Goal: Information Seeking & Learning: Learn about a topic

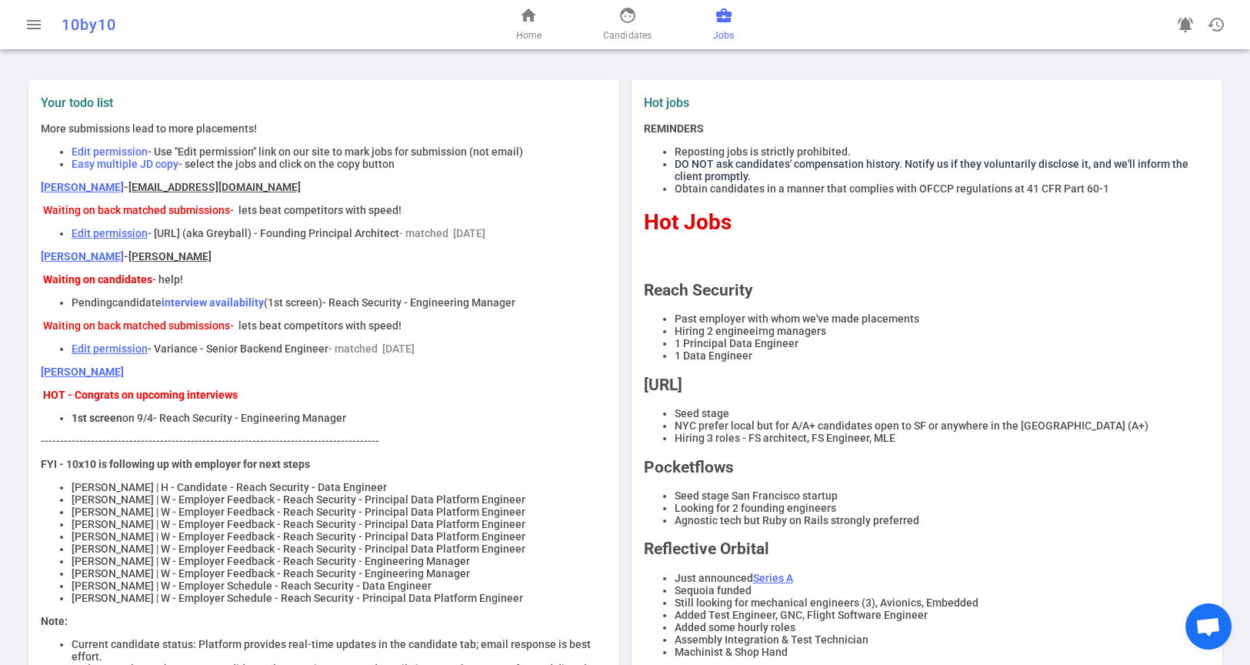
click at [714, 30] on span "Jobs" at bounding box center [723, 35] width 21 height 15
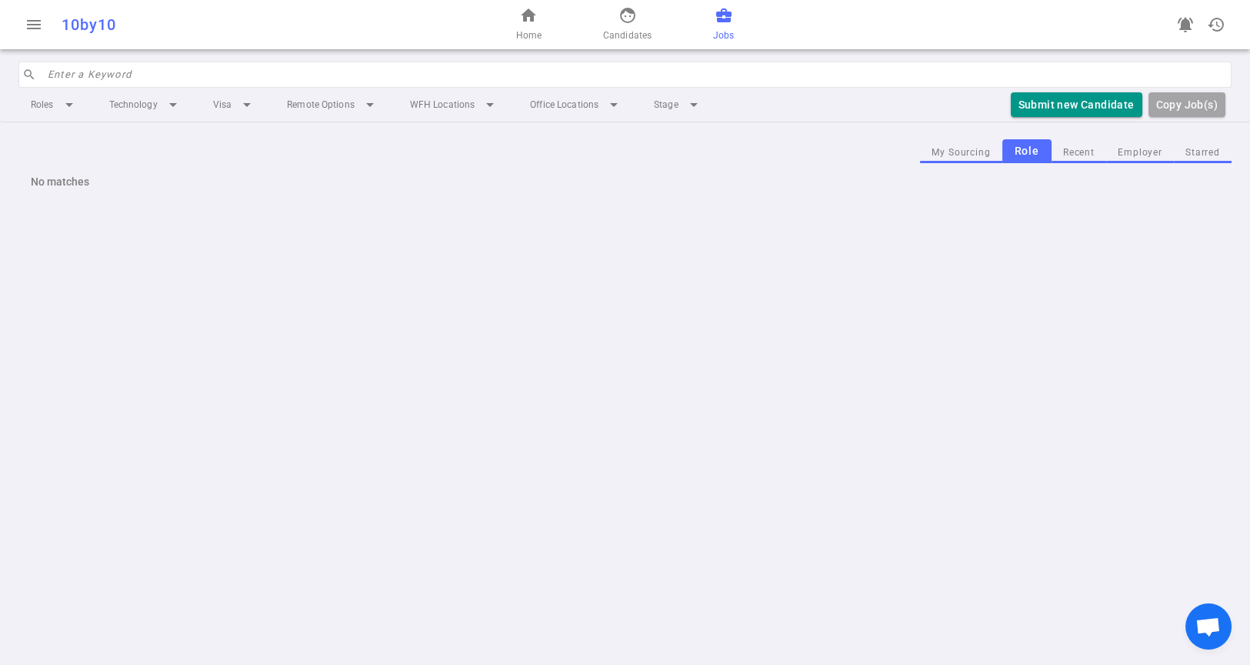
click at [202, 69] on input "search" at bounding box center [635, 74] width 1175 height 25
type input "plas"
click at [521, 24] on span "home" at bounding box center [528, 15] width 18 height 18
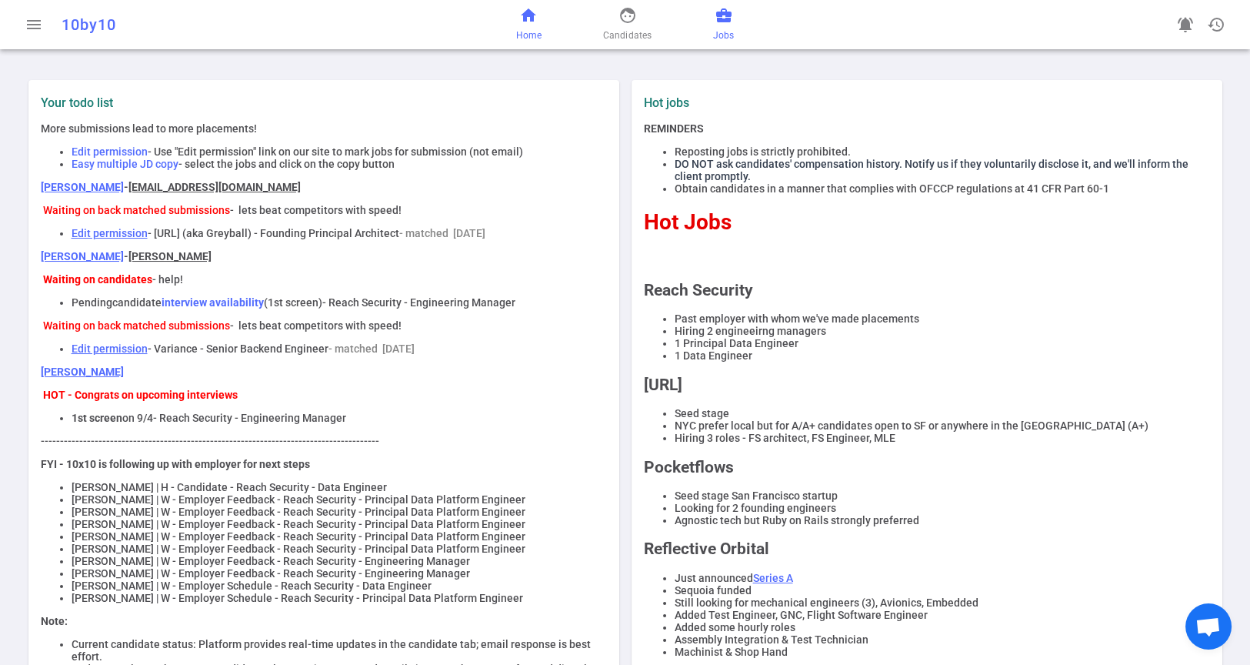
click at [719, 28] on span "Jobs" at bounding box center [723, 35] width 21 height 15
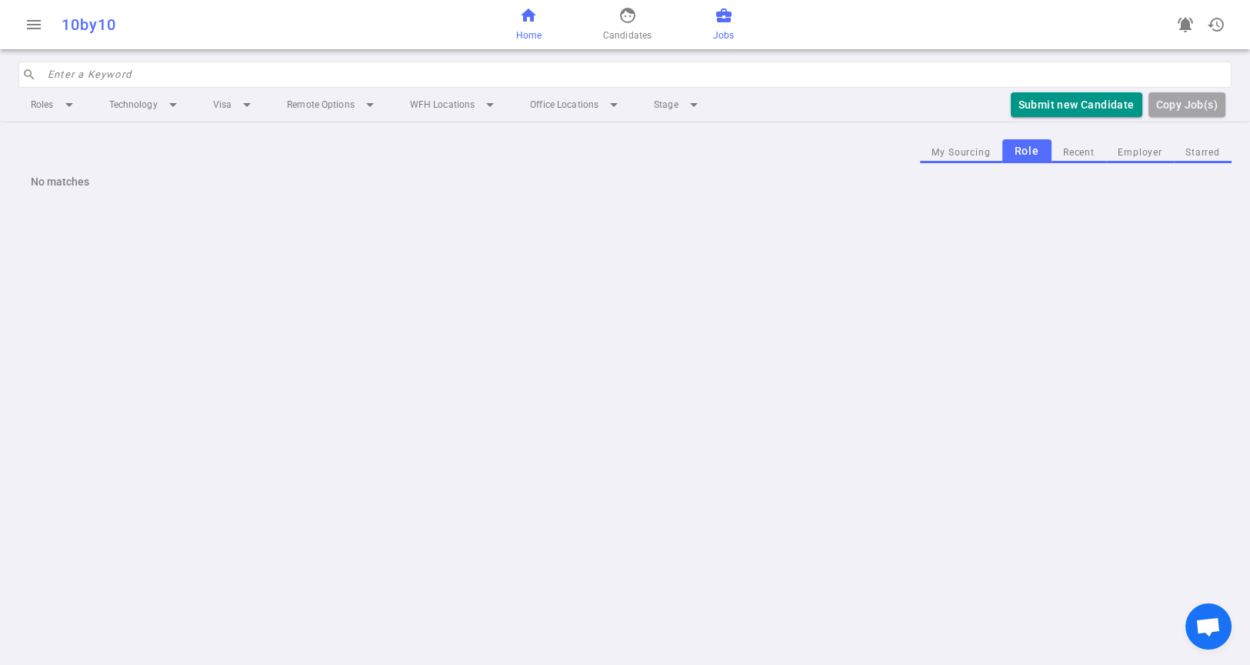
click at [528, 32] on span "Home" at bounding box center [528, 35] width 25 height 15
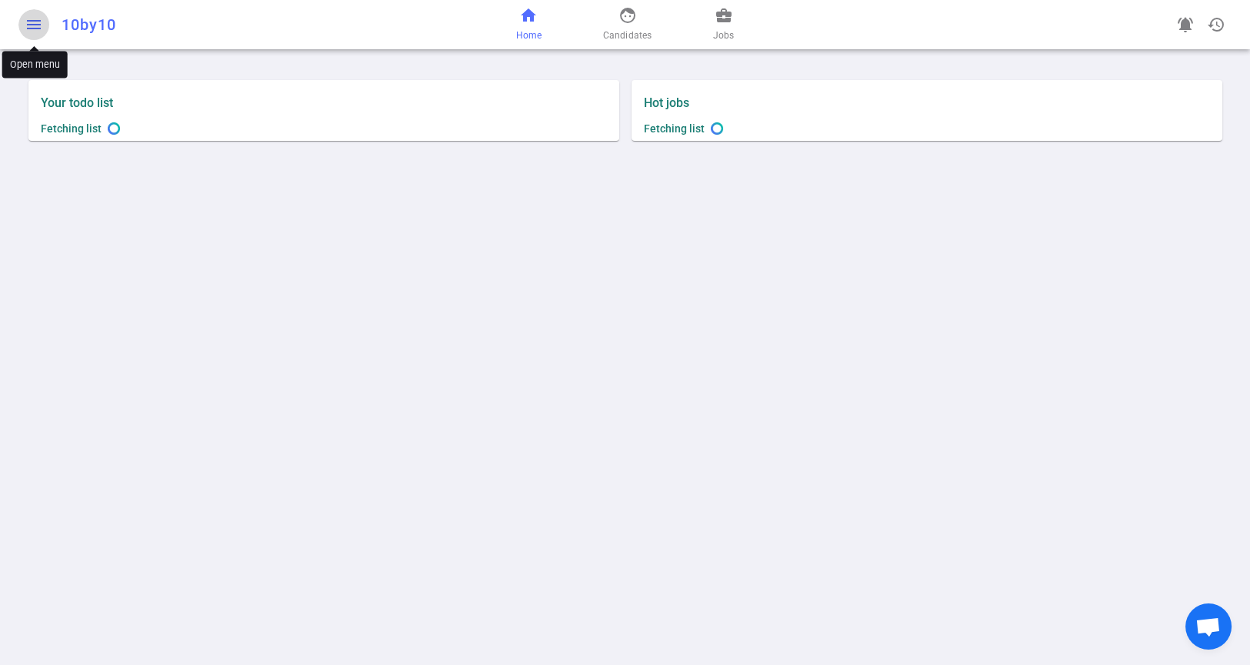
click at [31, 17] on span "menu" at bounding box center [34, 24] width 18 height 18
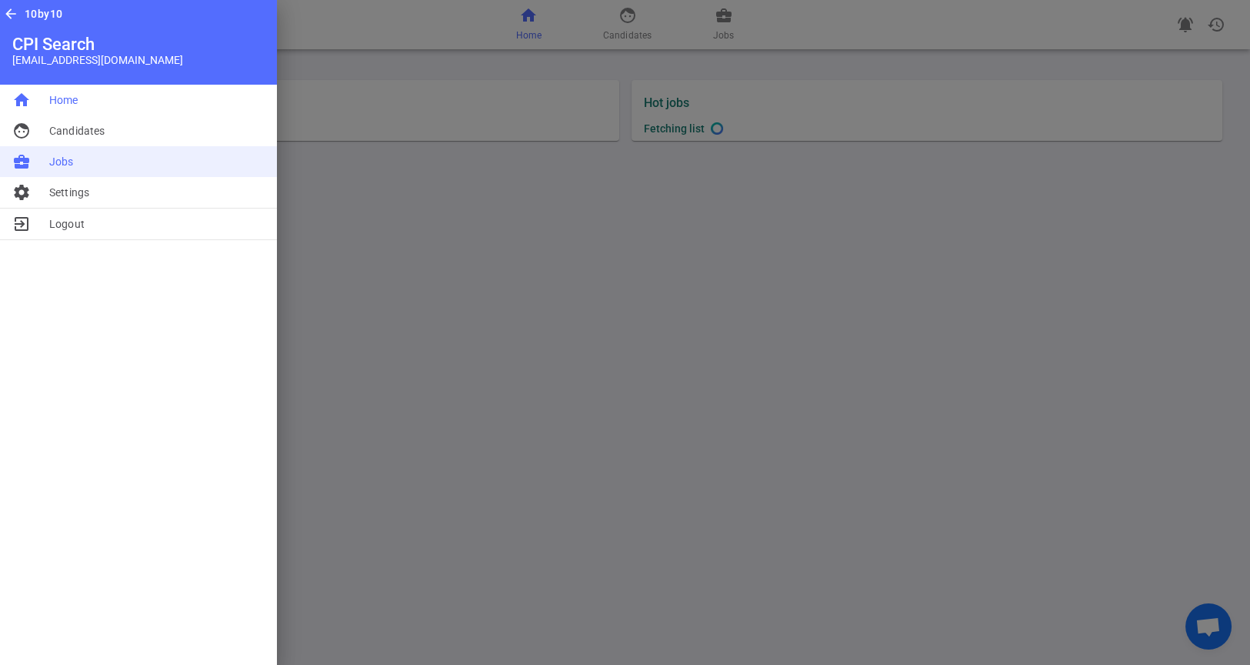
click at [62, 162] on span "Jobs" at bounding box center [61, 161] width 25 height 15
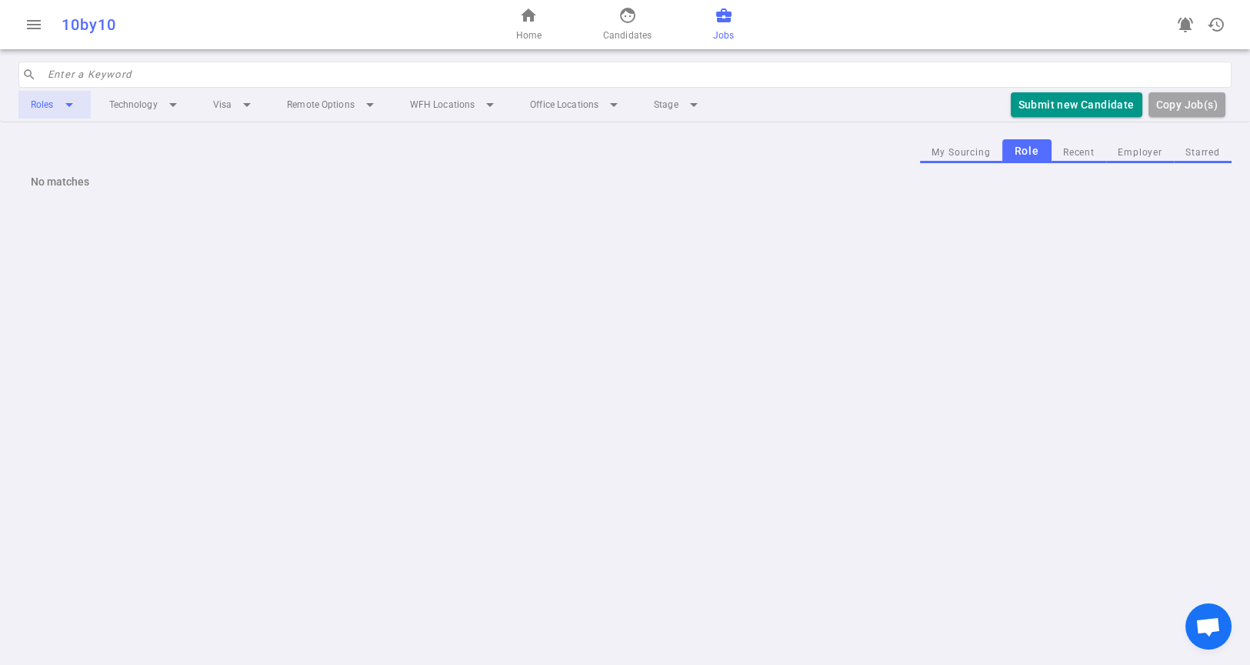
click at [74, 107] on li "Roles arrow_drop_down" at bounding box center [54, 105] width 72 height 28
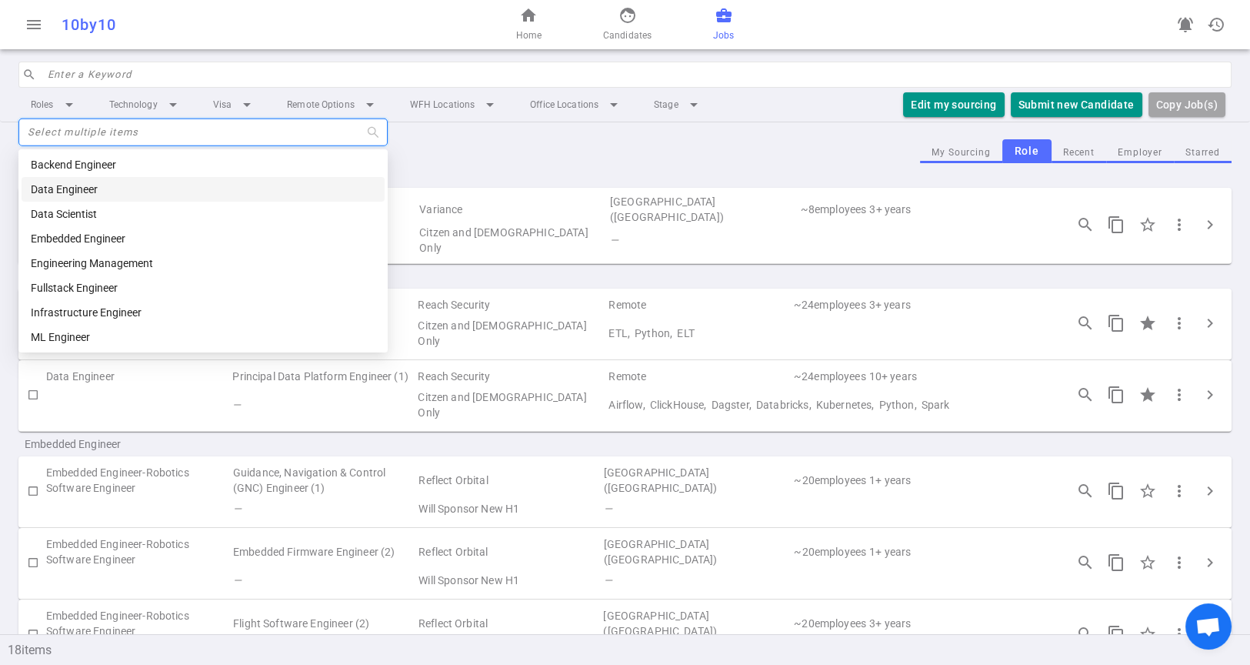
click at [731, 289] on div "Data Engineer Data Engineer (1) Reach Security Remote ~ 24 employees 3 + years …" at bounding box center [625, 325] width 1214 height 72
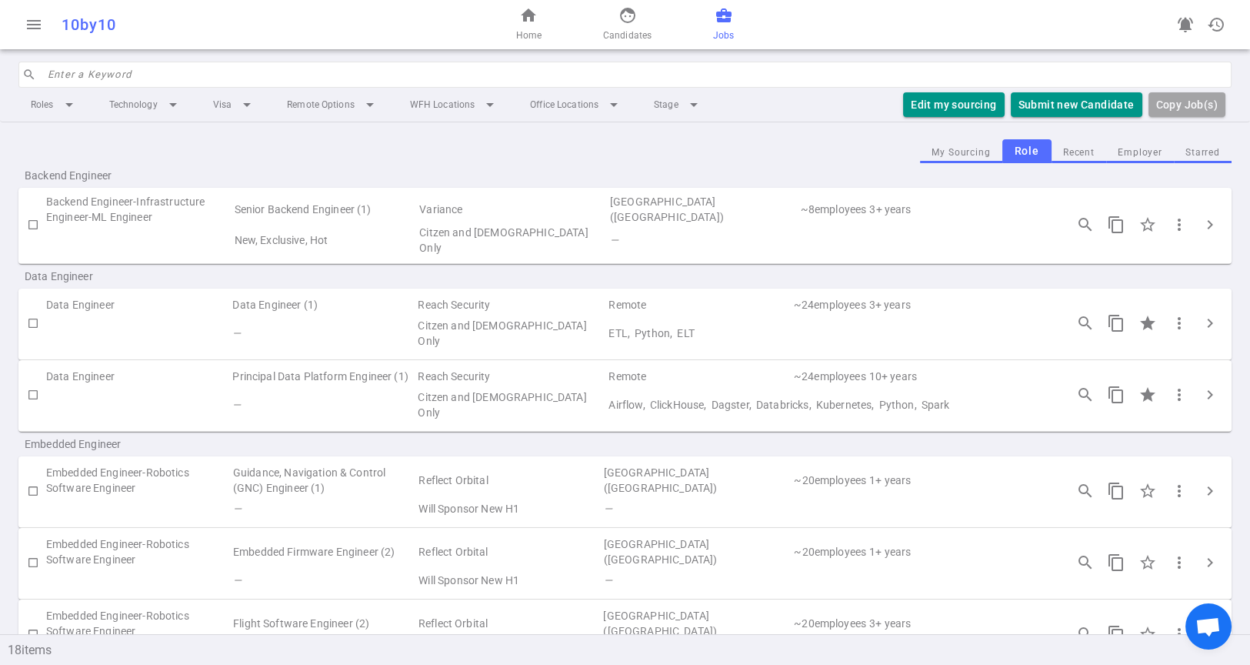
click at [295, 72] on input "search" at bounding box center [635, 74] width 1175 height 25
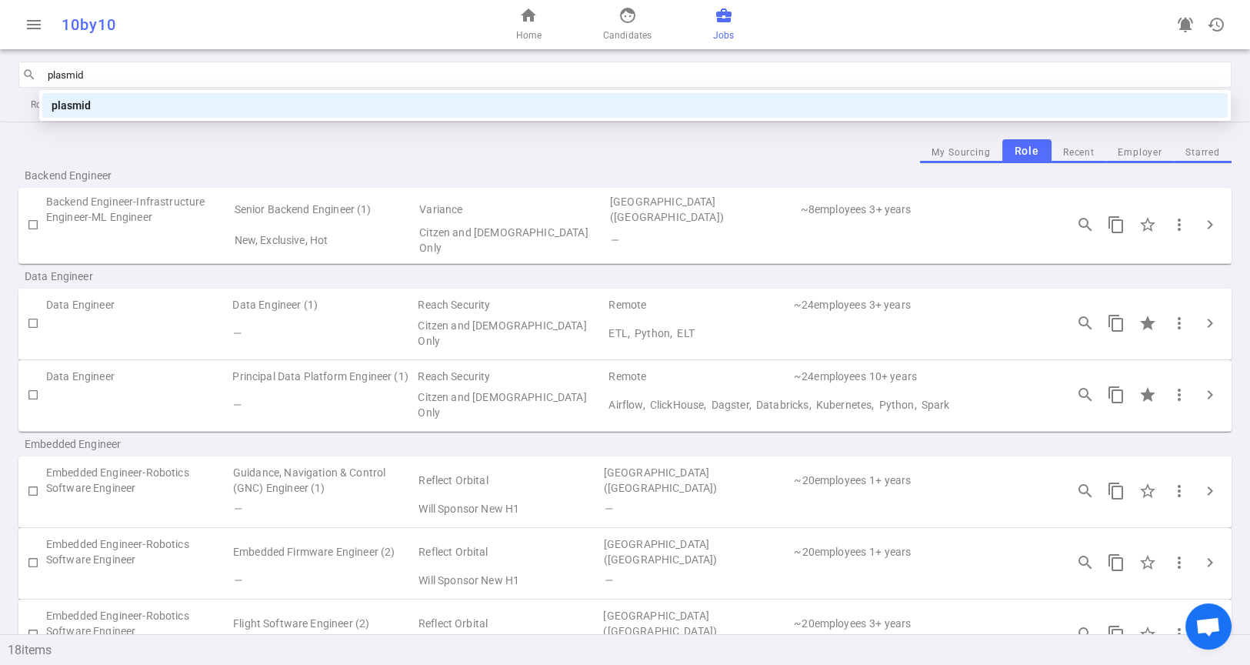
type input "plasmid"
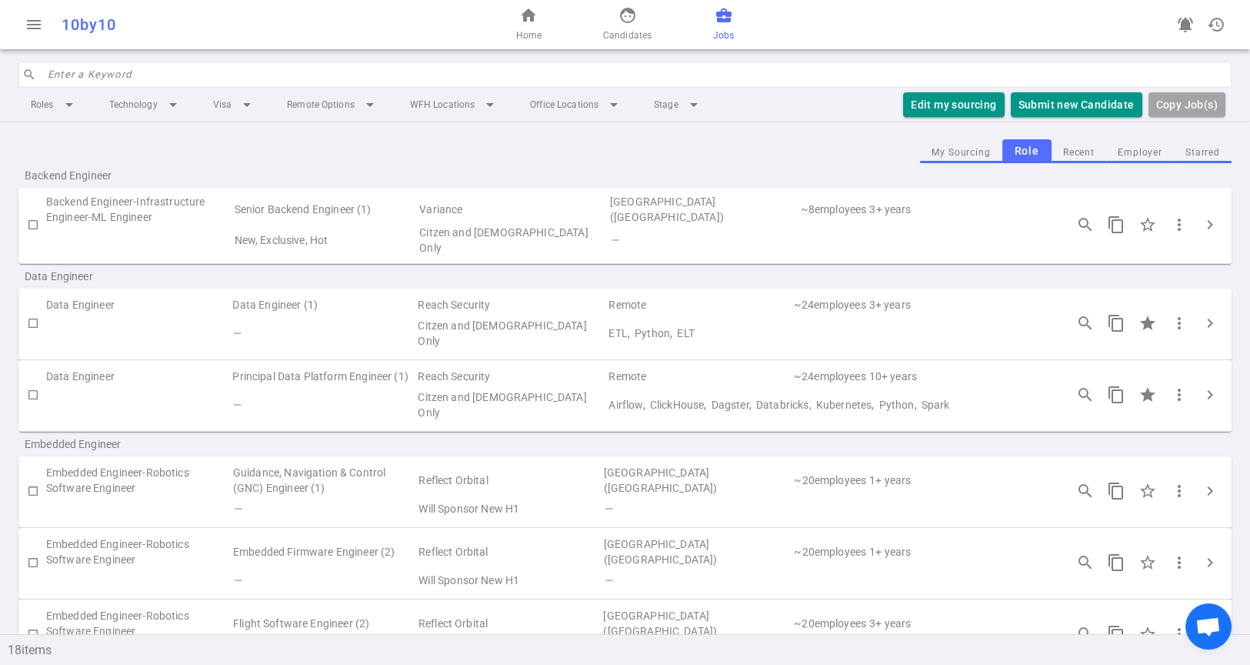
click at [351, 179] on div "Backend Engineer" at bounding box center [625, 175] width 1214 height 25
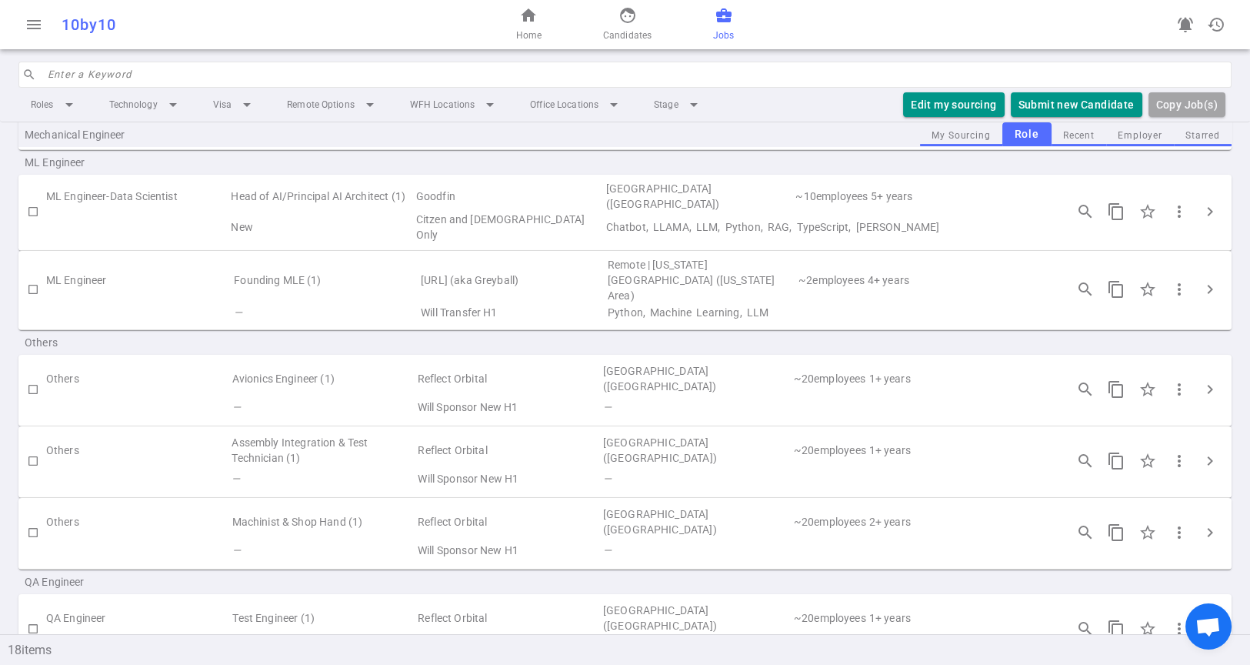
scroll to position [1054, 0]
